Goal: Task Accomplishment & Management: Check status

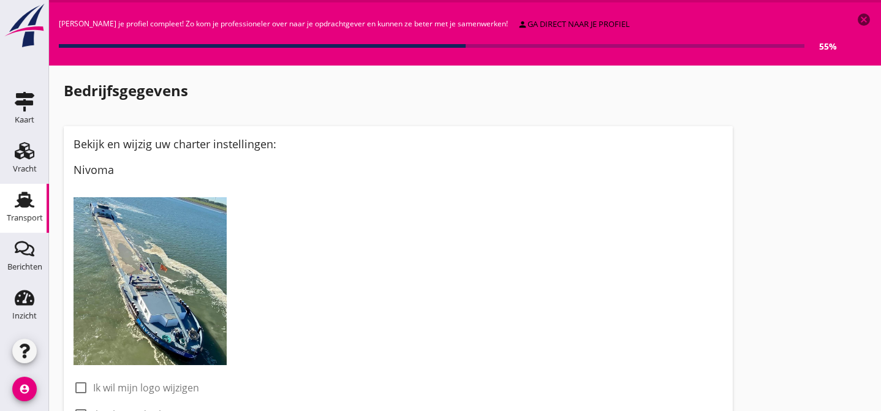
click at [17, 192] on icon "Transport" at bounding box center [25, 200] width 20 height 20
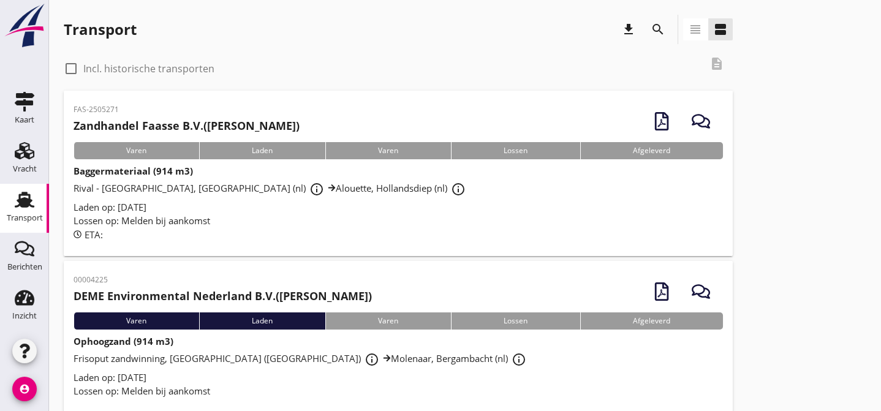
click at [271, 205] on div "Laden op: [DATE]" at bounding box center [398, 207] width 649 height 14
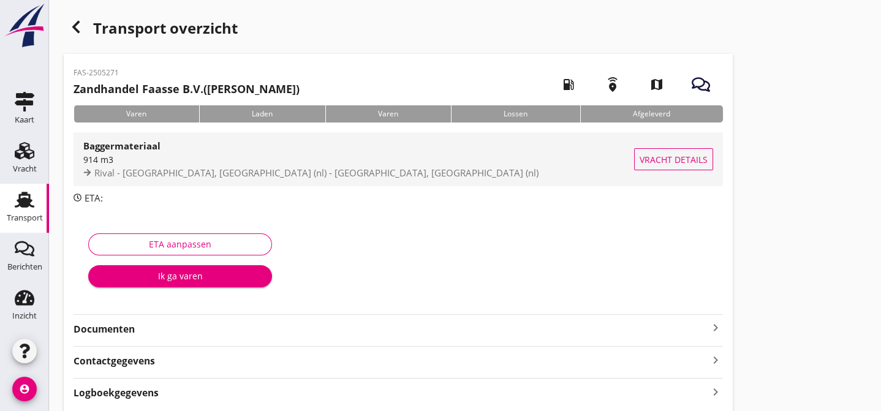
click at [659, 157] on span "Vracht details" at bounding box center [674, 159] width 68 height 13
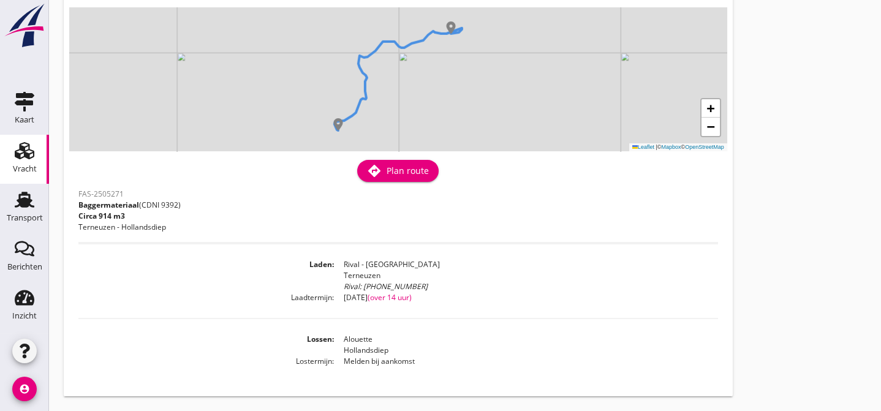
scroll to position [89, 0]
